Goal: Information Seeking & Learning: Learn about a topic

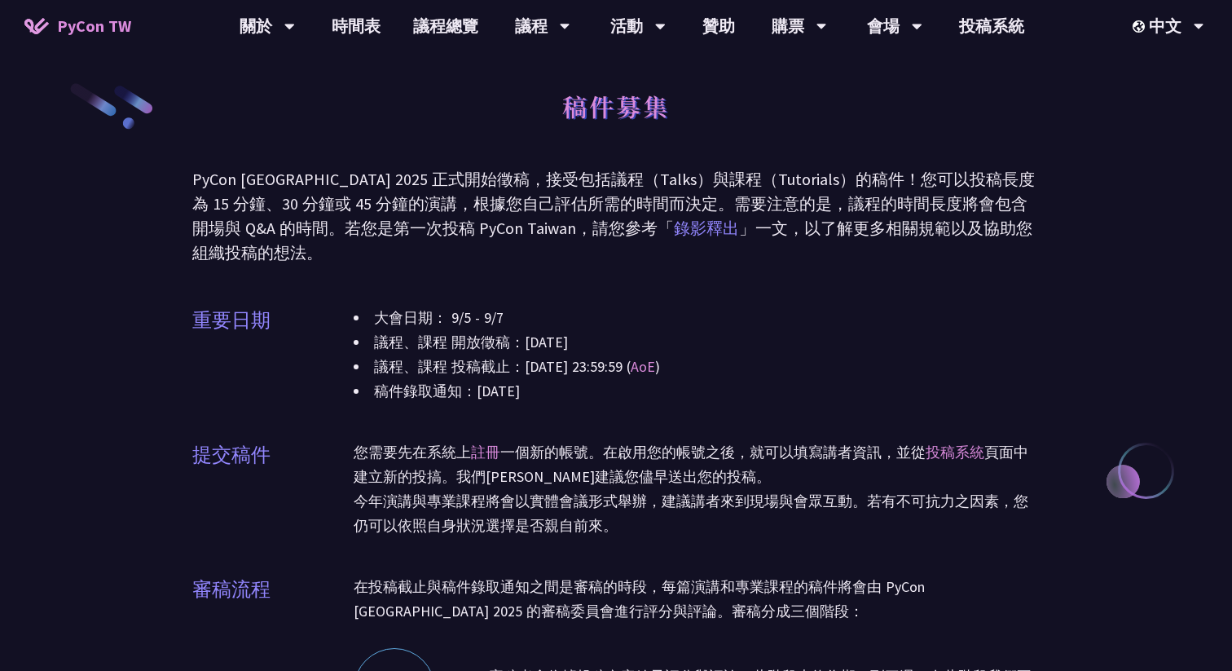
click at [674, 223] on link "錄影釋出" at bounding box center [706, 228] width 65 height 20
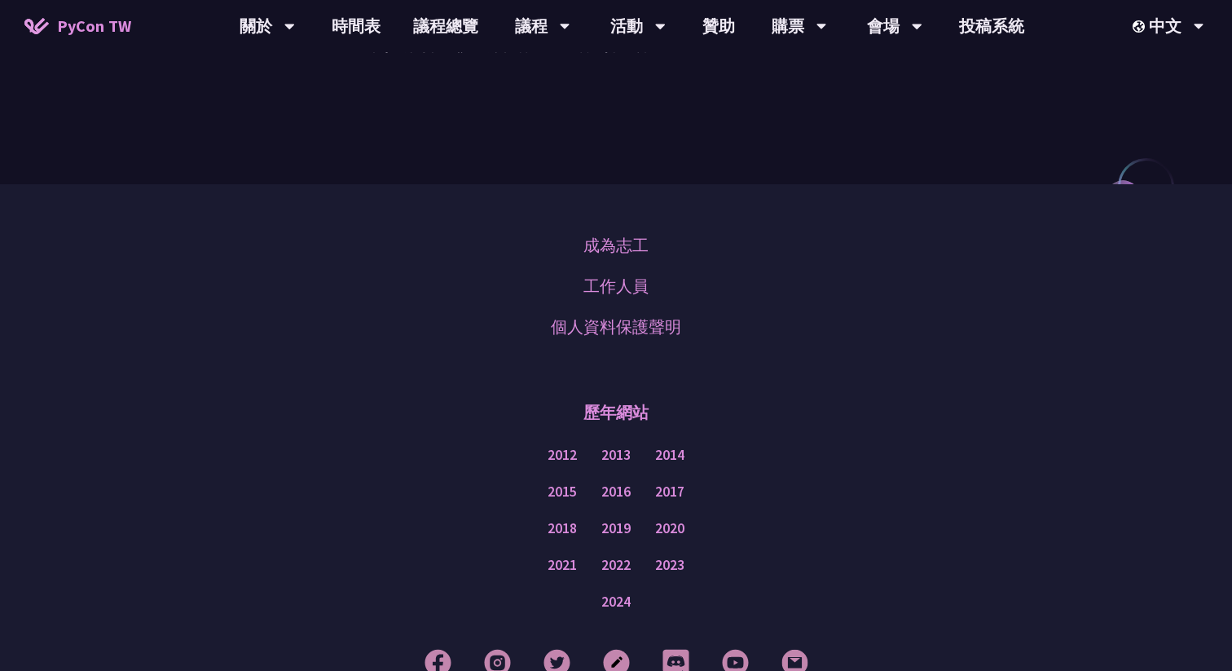
scroll to position [403, 0]
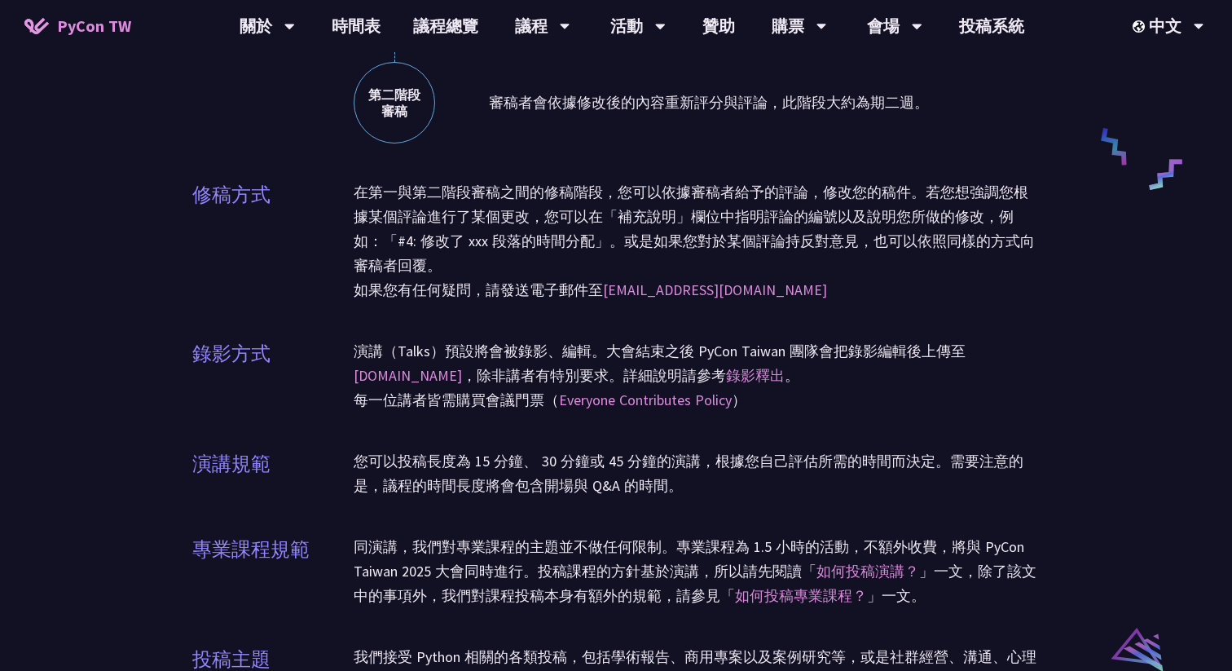
scroll to position [792, 0]
click at [462, 365] on link "[DOMAIN_NAME]" at bounding box center [408, 374] width 108 height 19
click at [672, 404] on link "Everyone Contributes Policy" at bounding box center [645, 399] width 173 height 19
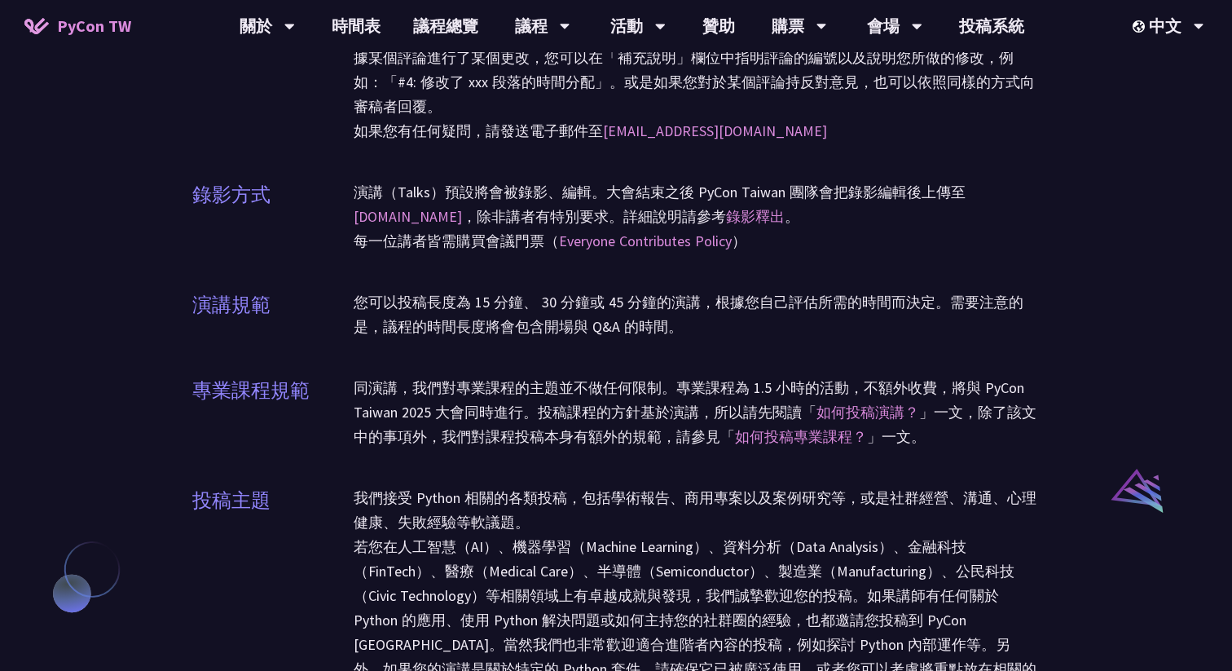
scroll to position [959, 0]
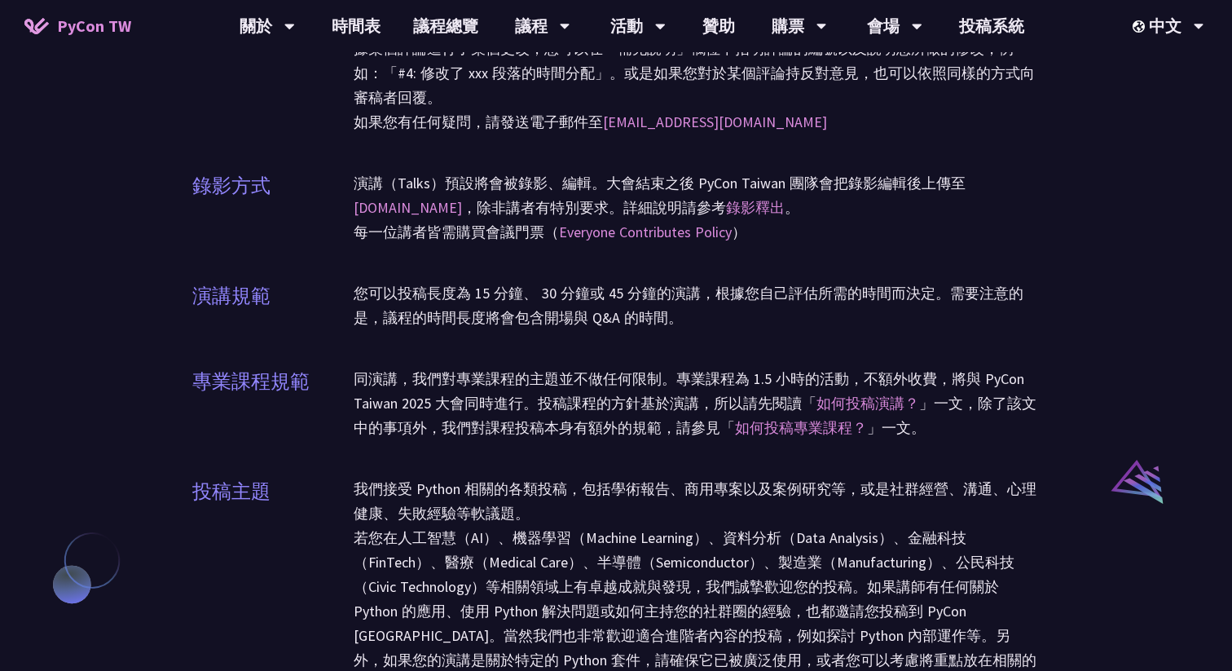
click at [629, 422] on div "同演講，我們對專業課程的主題並不做任何限制。專業課程為 1.5 小時的活動，不額外收費，將與 PyCon Taiwan 2025 大會同時進行。投稿課程的方針…" at bounding box center [697, 403] width 686 height 73
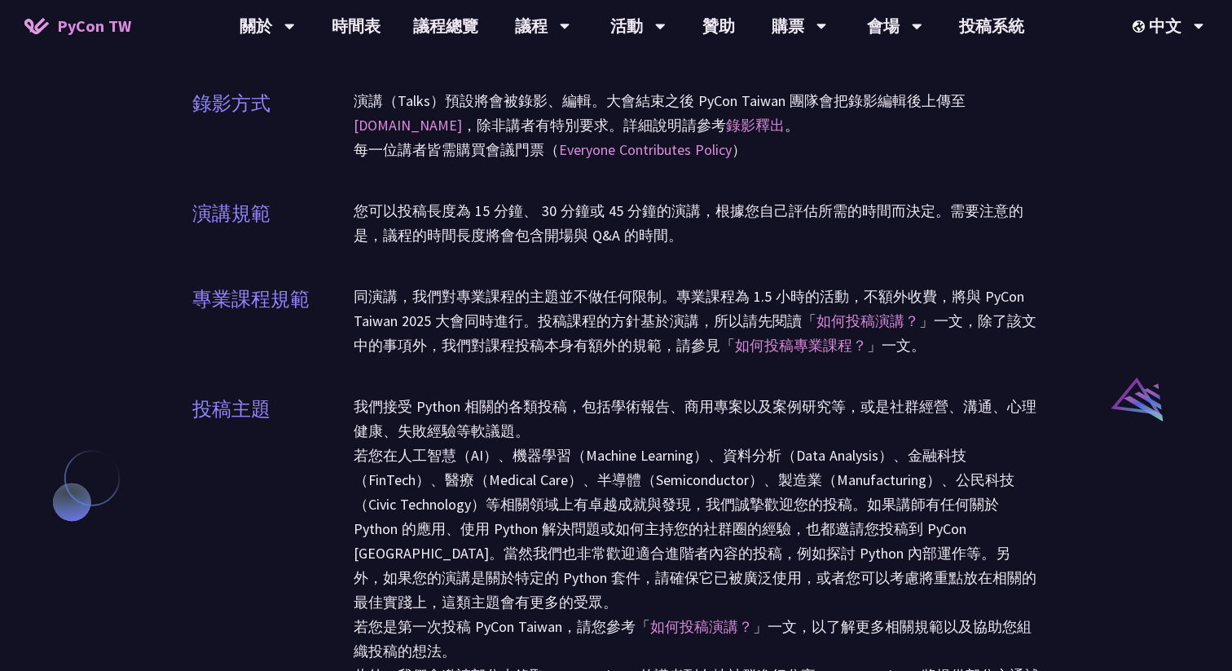
scroll to position [1012, 0]
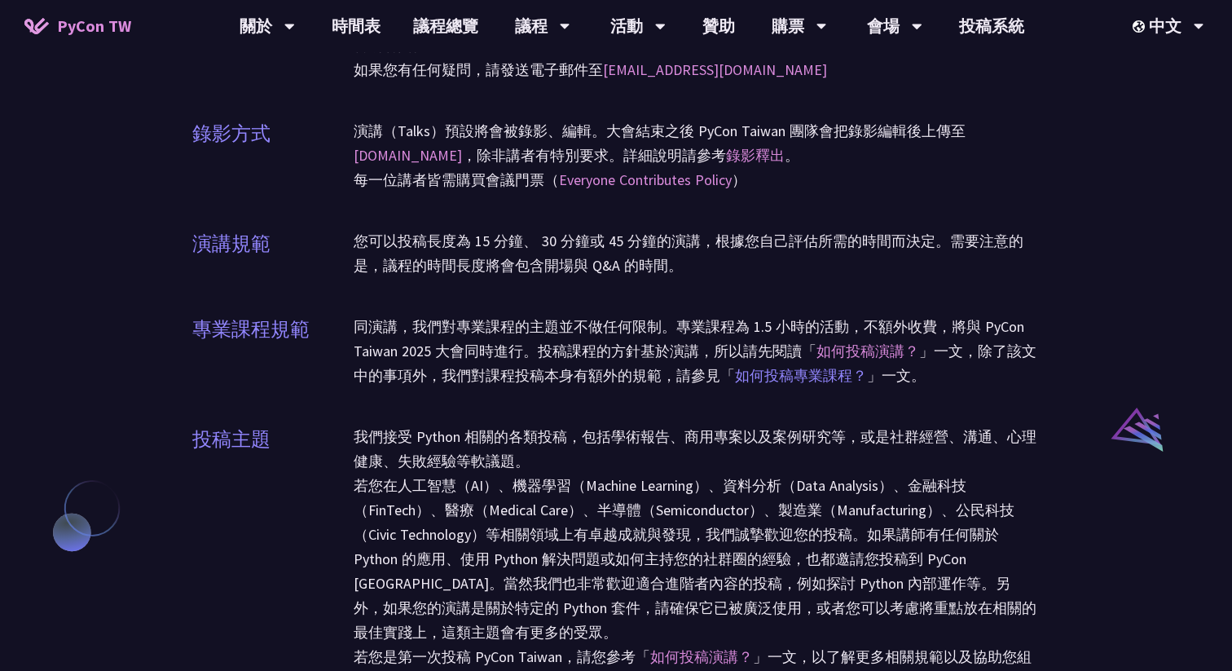
click at [849, 375] on link "如何投稿專業課程？" at bounding box center [801, 375] width 132 height 19
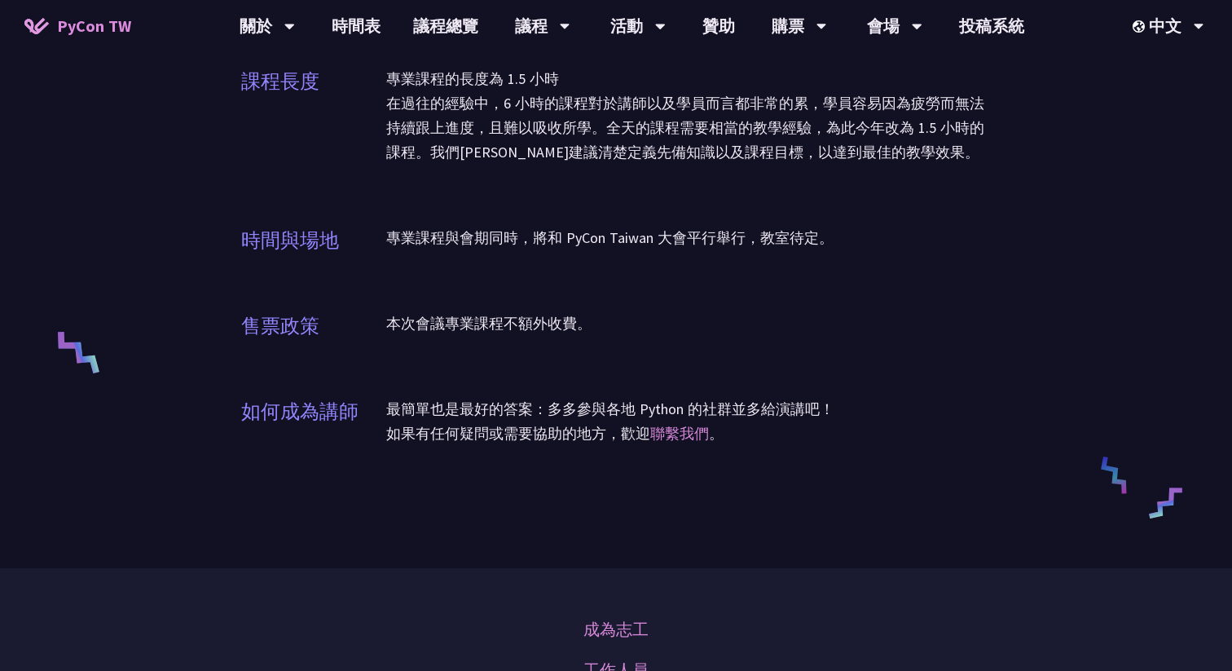
scroll to position [468, 0]
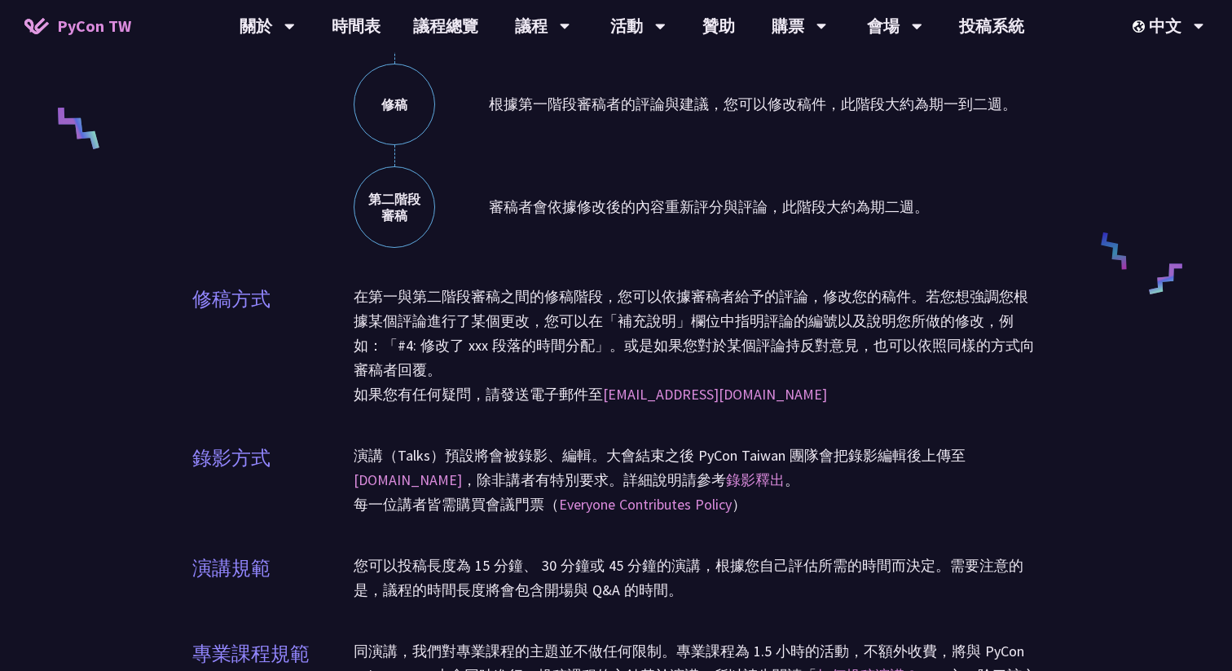
scroll to position [694, 0]
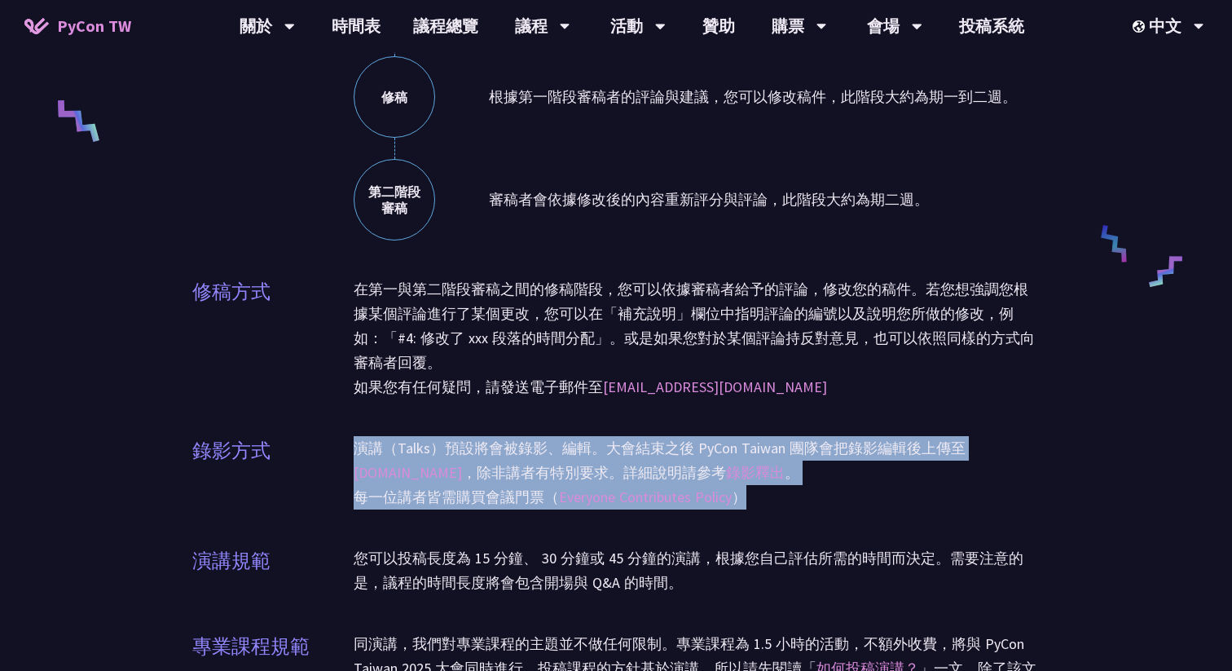
drag, startPoint x: 340, startPoint y: 452, endPoint x: 814, endPoint y: 492, distance: 476.2
click at [814, 492] on div "錄影方式 演講（Talks）預設將會被錄影、編輯。大會結束之後 PyCon Taiwan 團隊會把錄影編輯後上傳至 [DOMAIN_NAME] ，除非講者有特…" at bounding box center [616, 483] width 848 height 94
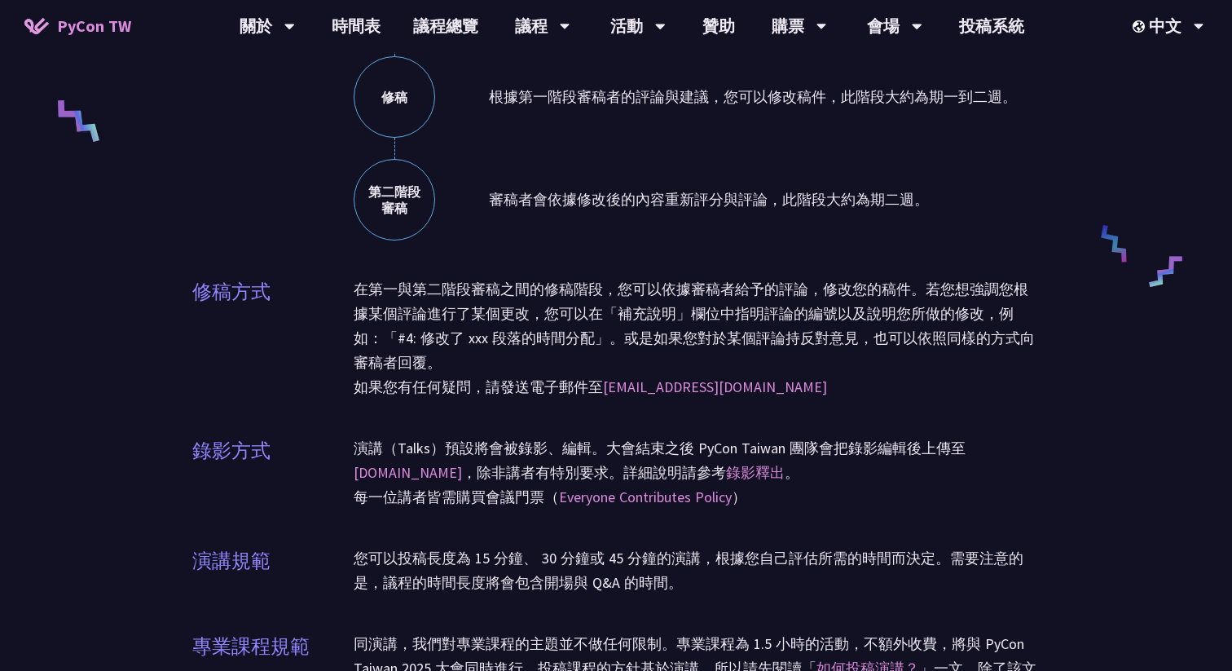
click at [851, 506] on div "每一位講者皆需購買會議門票（ Everyone Contributes Policy ）" at bounding box center [697, 497] width 686 height 24
click at [893, 546] on div "您可以投稿長度為 15 分鐘、 30 分鐘或 45 分鐘的演講，根據您自己評估所需的時間而決定。需要注意的是，議程的時間長度將會包含開場與 Q&A 的時間。" at bounding box center [697, 570] width 686 height 49
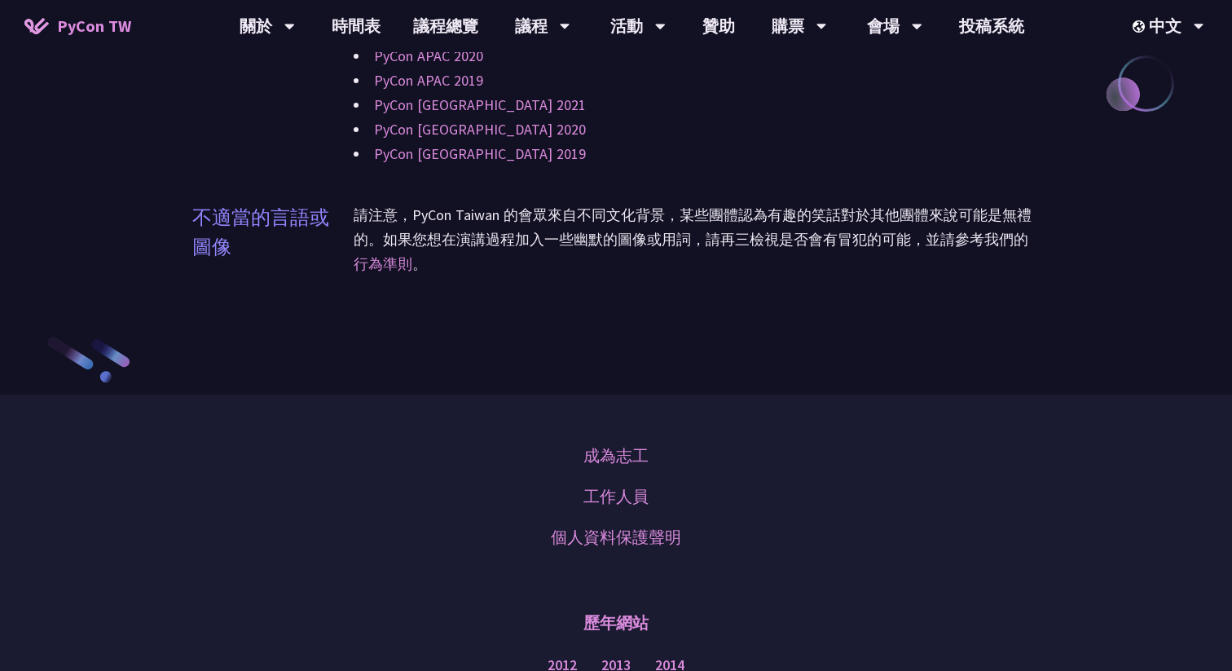
scroll to position [2149, 0]
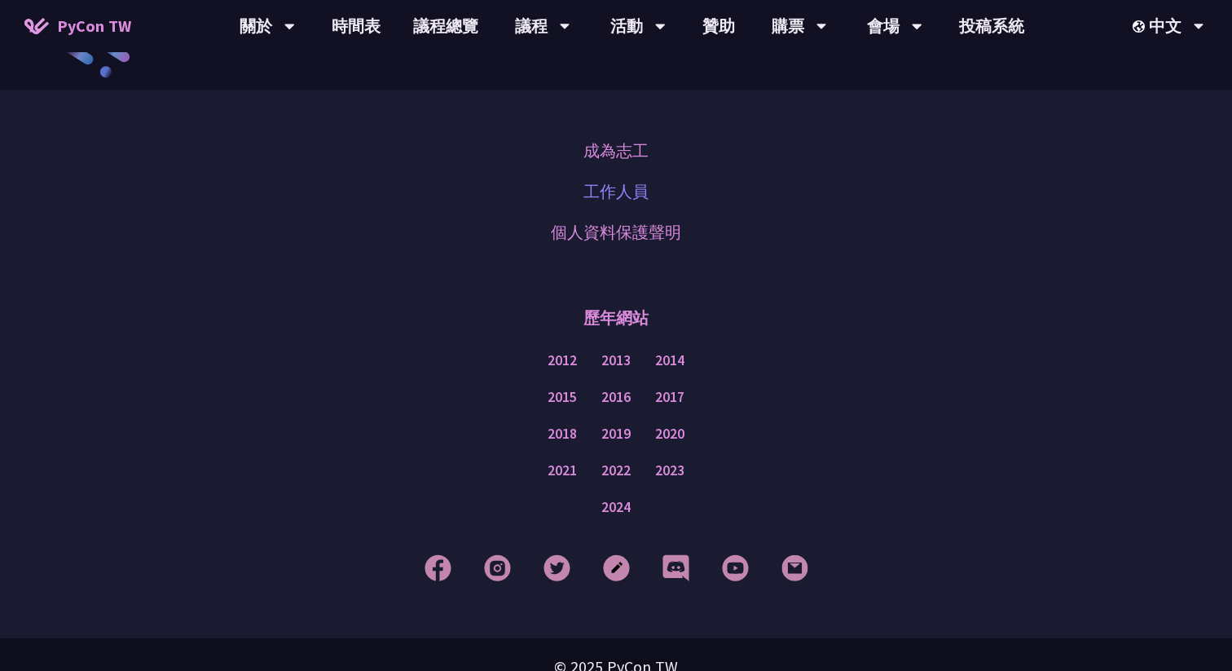
click at [638, 179] on link "工作人員" at bounding box center [616, 191] width 65 height 24
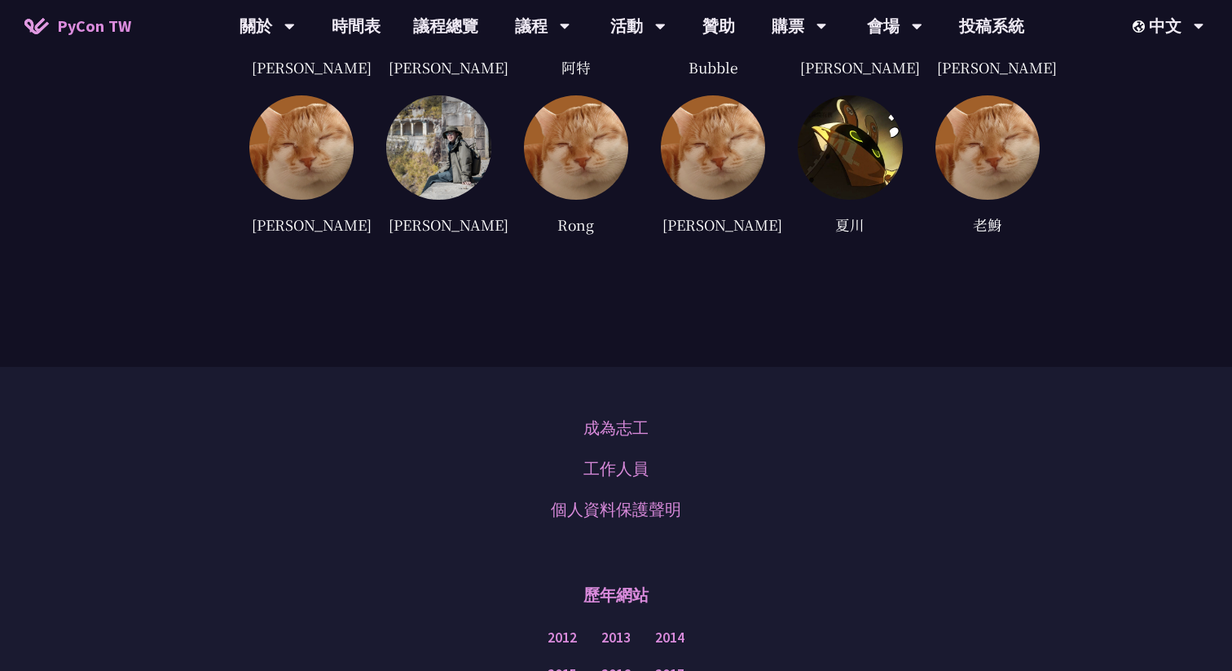
scroll to position [5611, 0]
